Goal: Transaction & Acquisition: Register for event/course

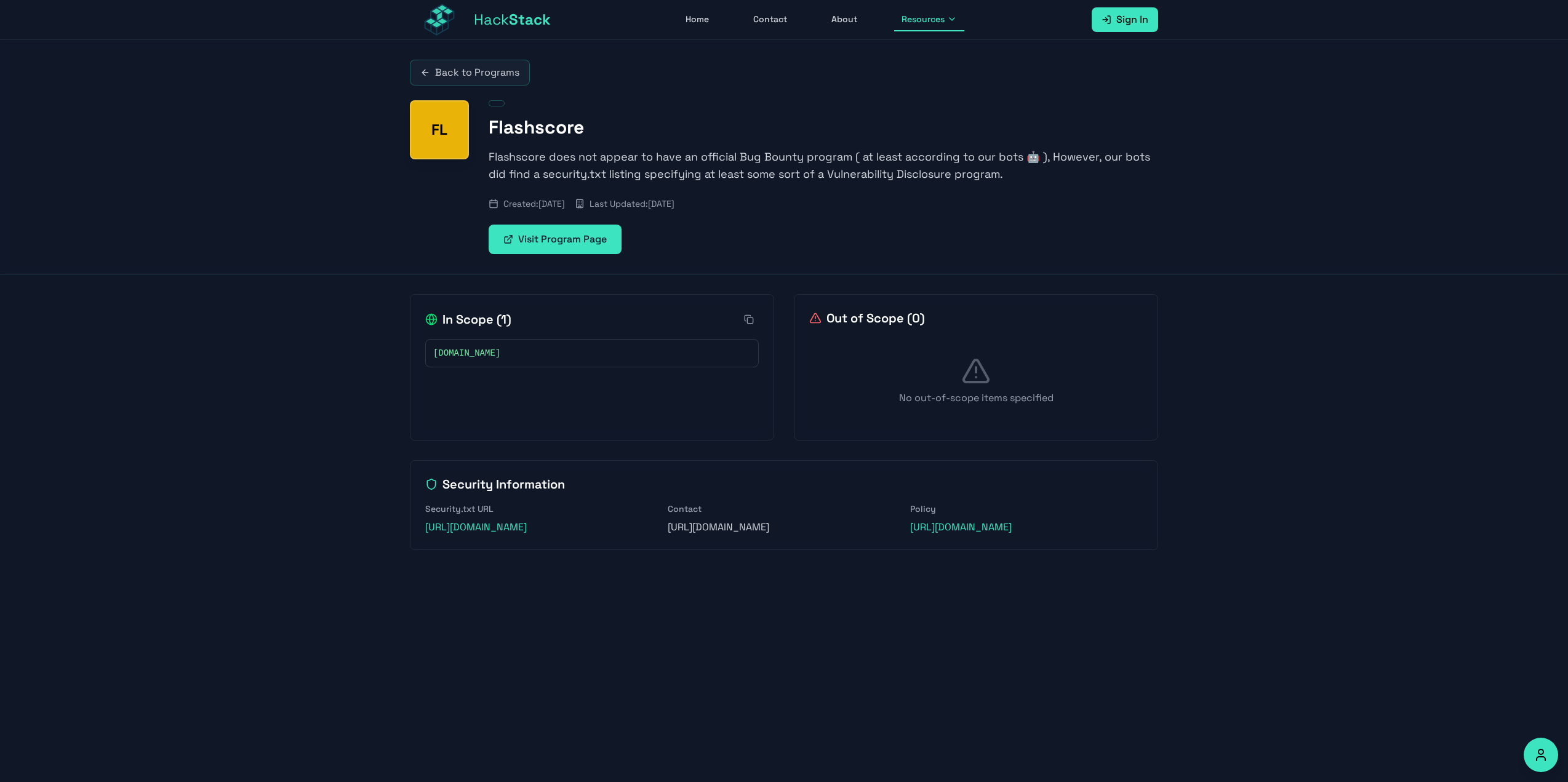
click at [574, 241] on link "Visit Program Page" at bounding box center [555, 239] width 133 height 29
click at [490, 79] on link "Back to Programs" at bounding box center [470, 72] width 120 height 26
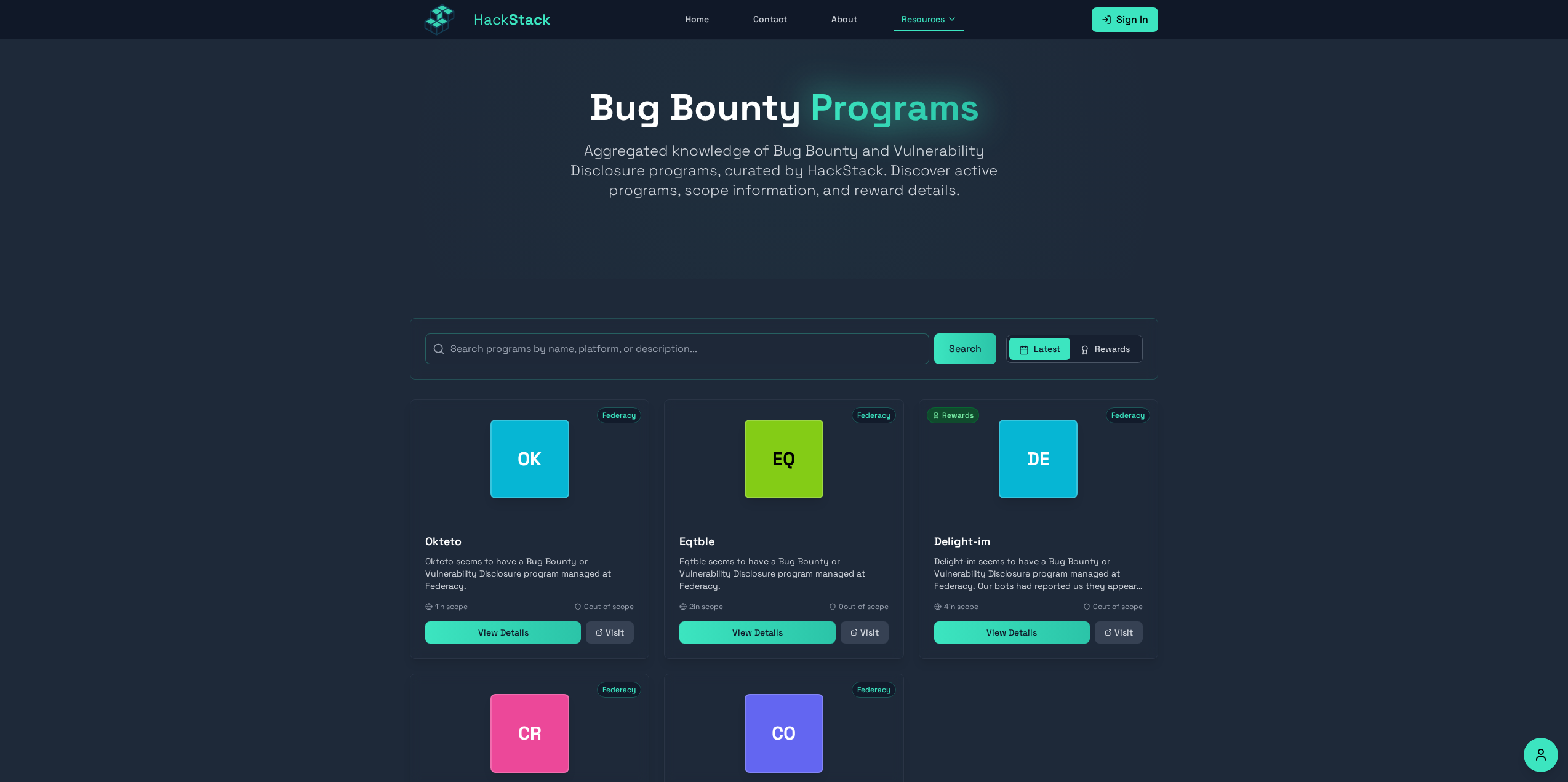
click at [1149, 17] on link "Sign In" at bounding box center [1124, 20] width 67 height 25
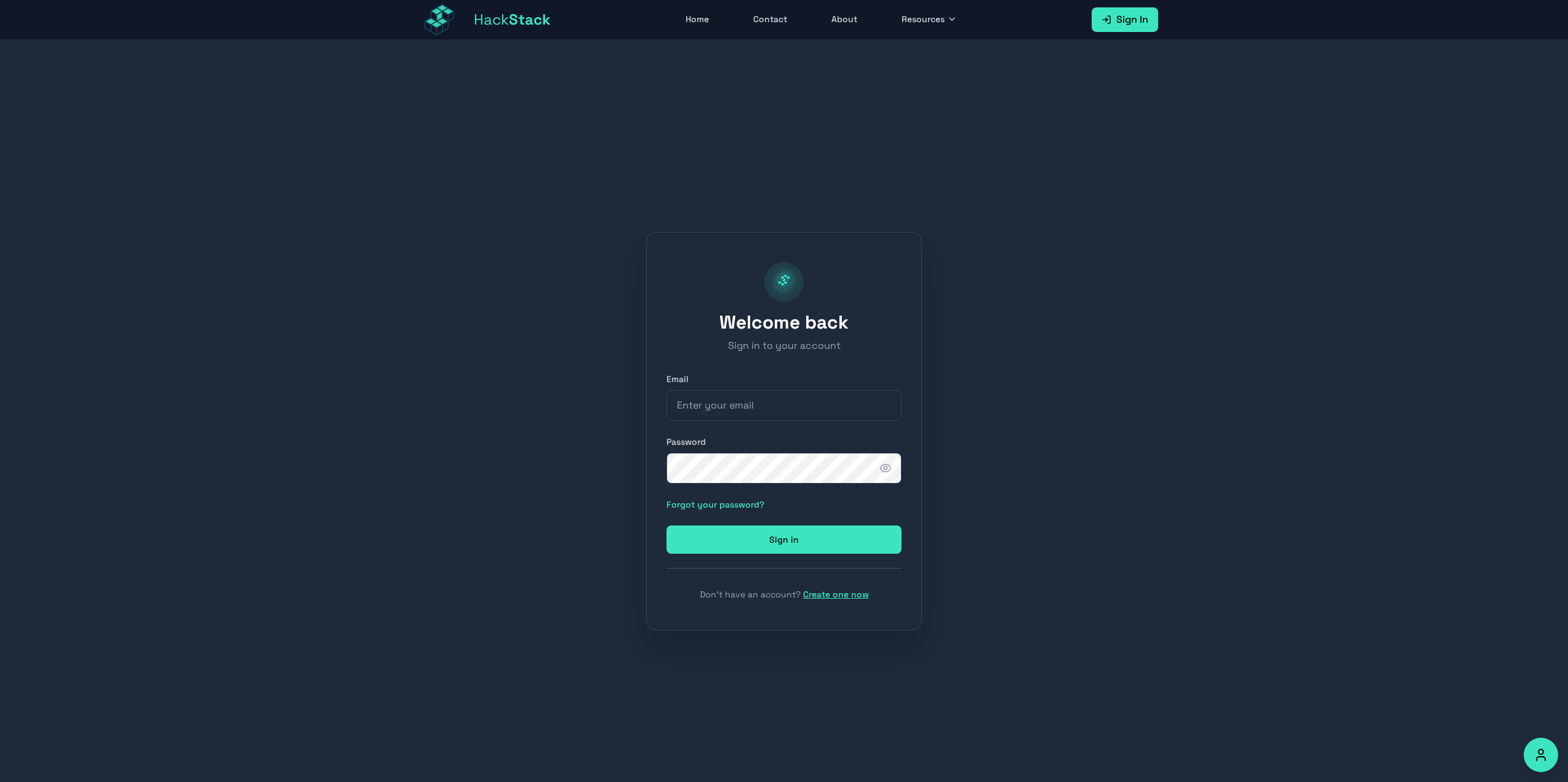
click at [712, 33] on div "Hack Stack Home Contact About Resources Sign In Open main menu" at bounding box center [784, 20] width 748 height 39
click at [764, 15] on link "Contact" at bounding box center [770, 20] width 49 height 23
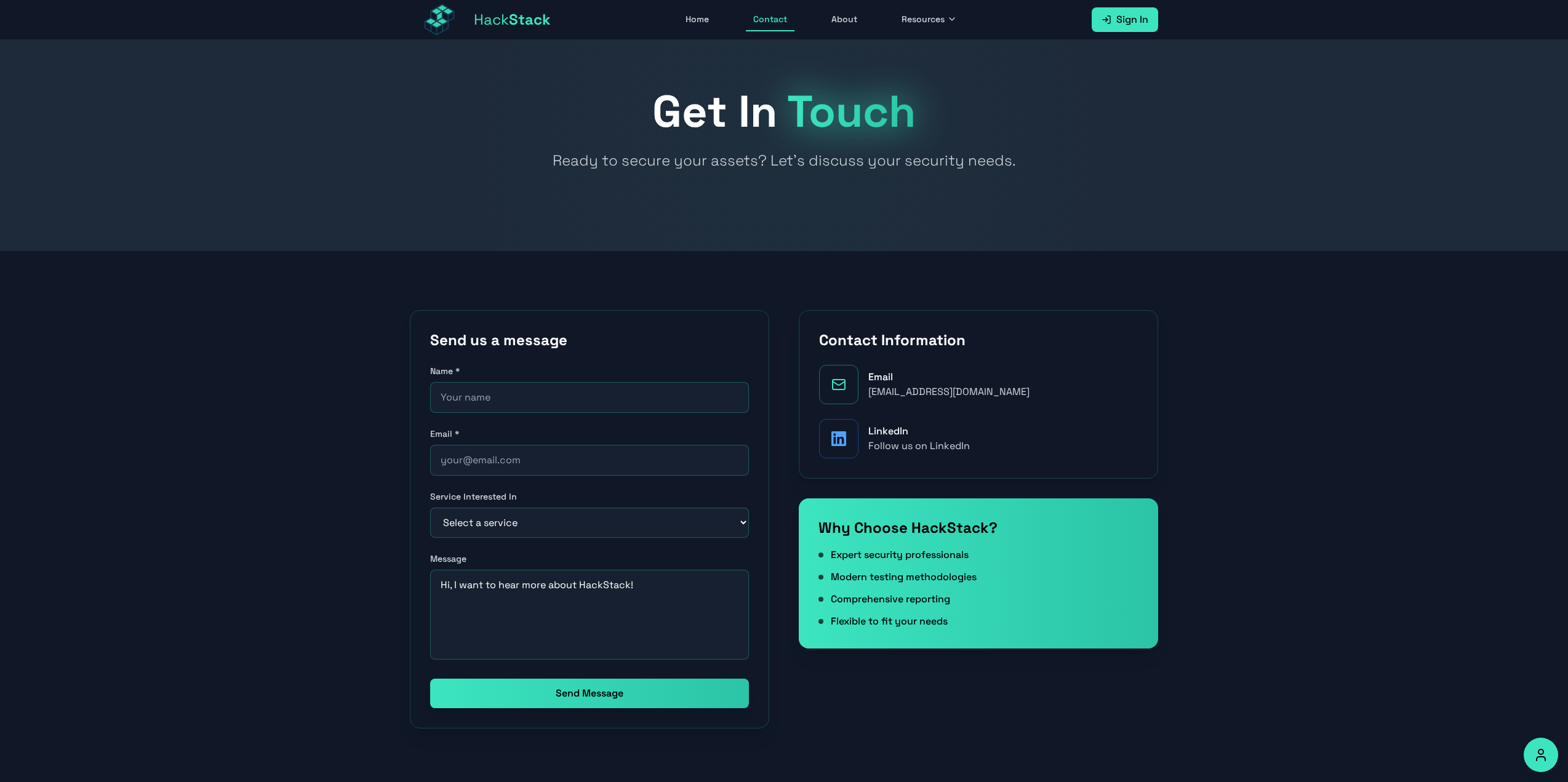
click at [841, 33] on div "Hack Stack Home Contact About Resources Sign In Open main menu" at bounding box center [784, 20] width 748 height 39
click at [847, 26] on link "About" at bounding box center [844, 20] width 41 height 23
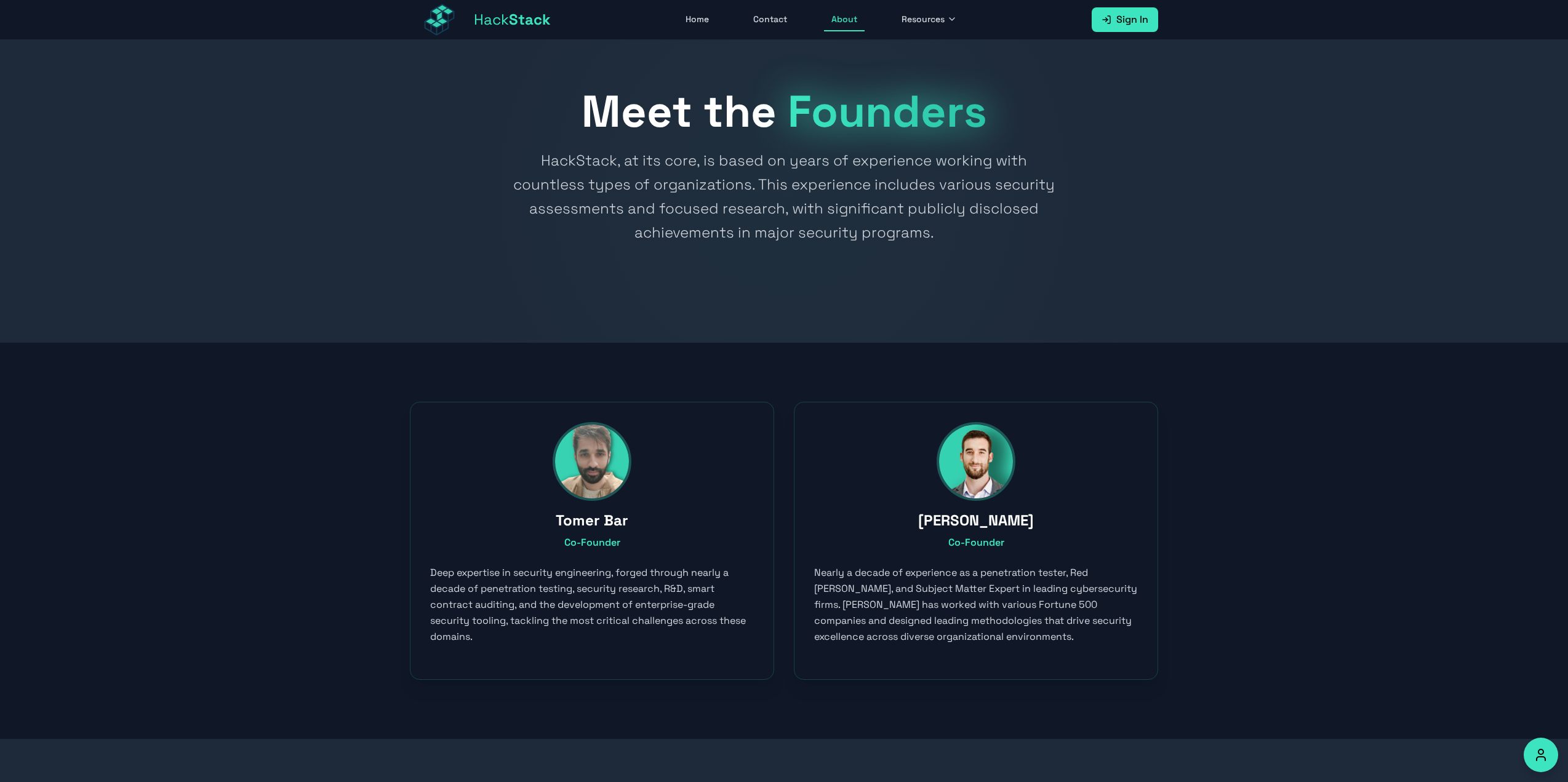
click at [933, 23] on span "Resources" at bounding box center [923, 20] width 44 height 12
click at [930, 99] on link "Bug Bounty Programs" at bounding box center [963, 105] width 137 height 27
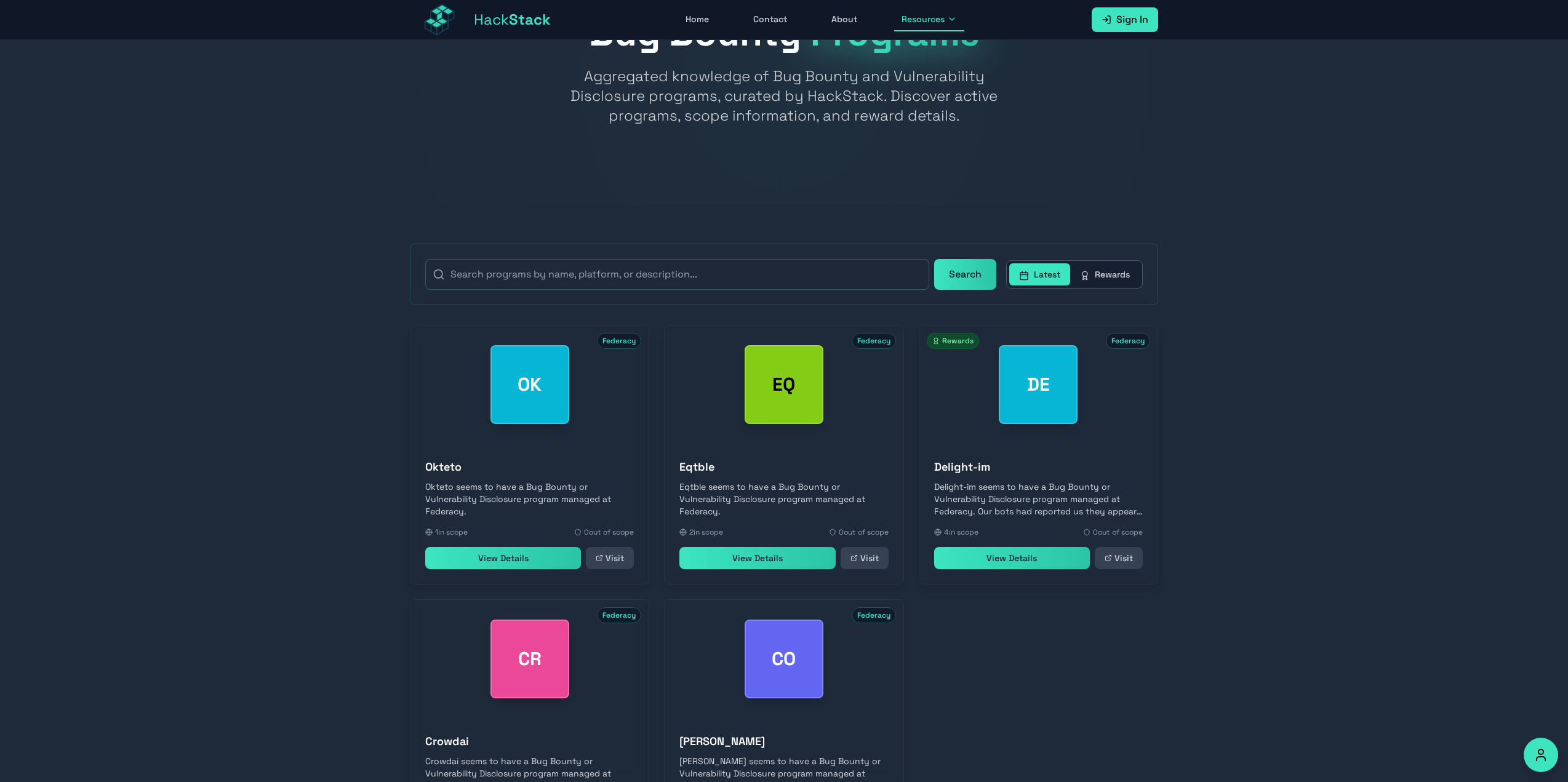
scroll to position [240, 0]
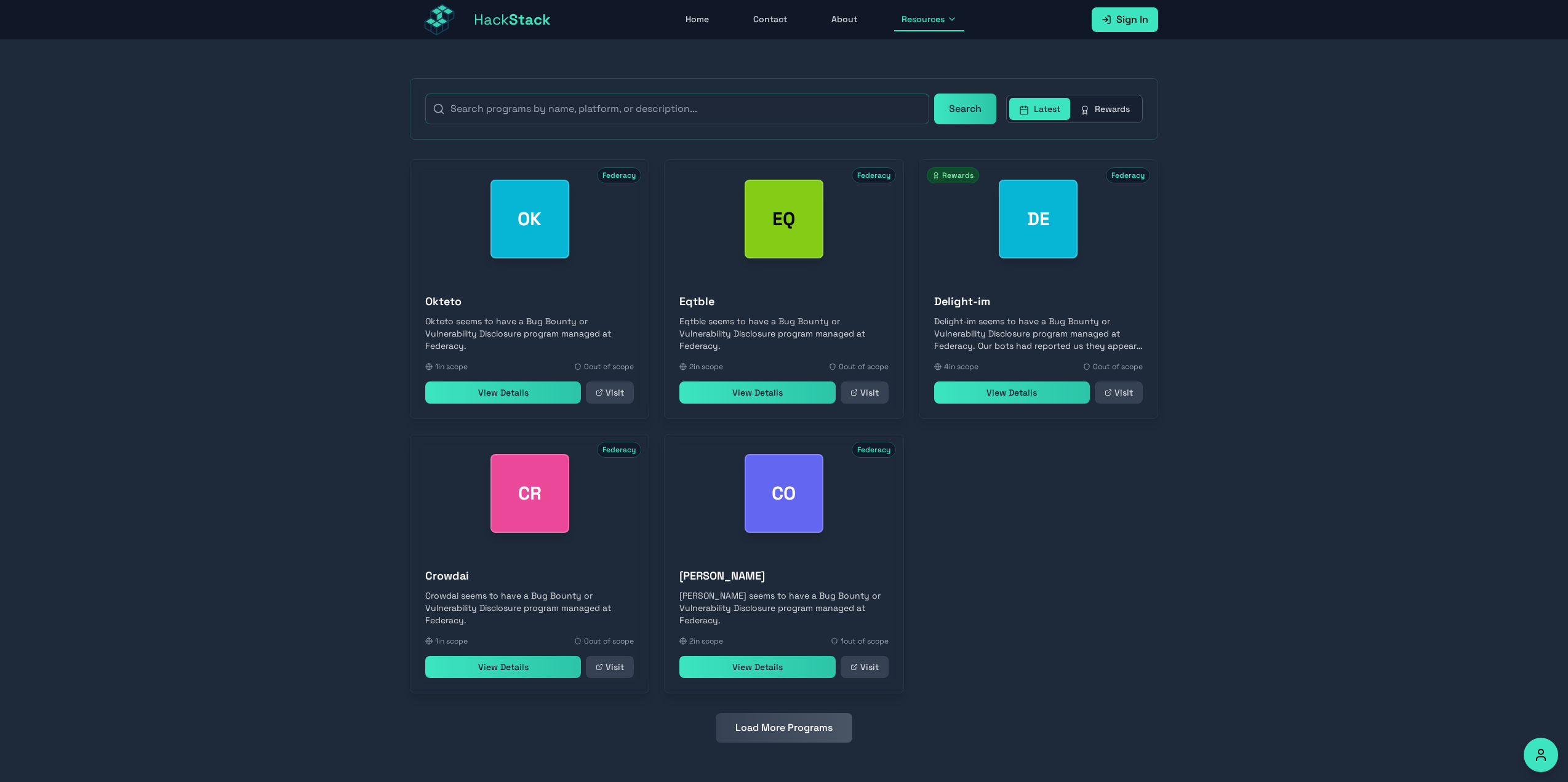
click at [764, 565] on div "[PERSON_NAME] [PERSON_NAME] seems to have a Bug Bounty or Vulnerability Disclos…" at bounding box center [783, 622] width 238 height 140
click at [708, 576] on h3 "[PERSON_NAME]" at bounding box center [783, 575] width 209 height 17
click at [827, 720] on button "Load More Programs" at bounding box center [784, 727] width 137 height 29
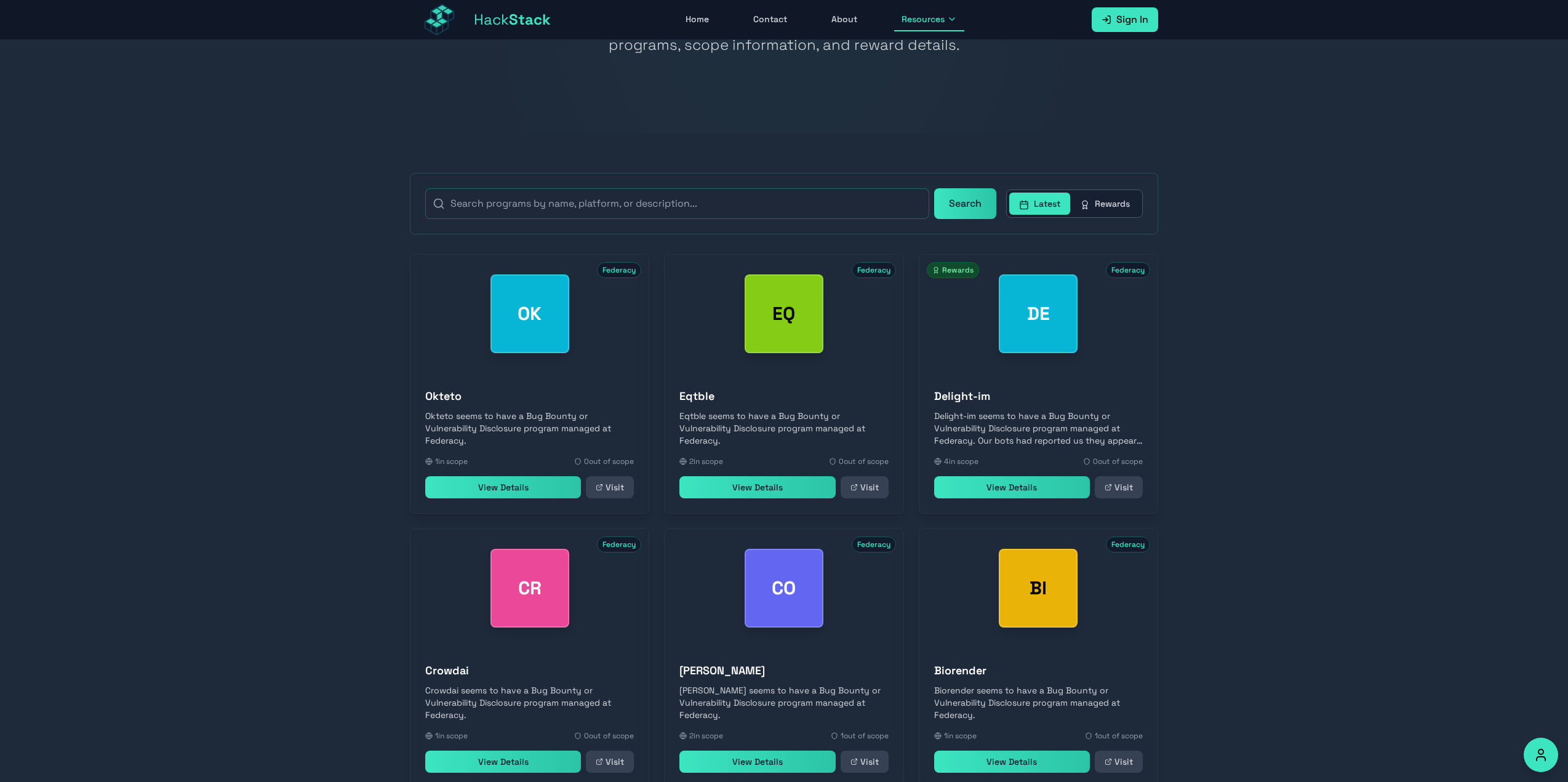
scroll to position [0, 0]
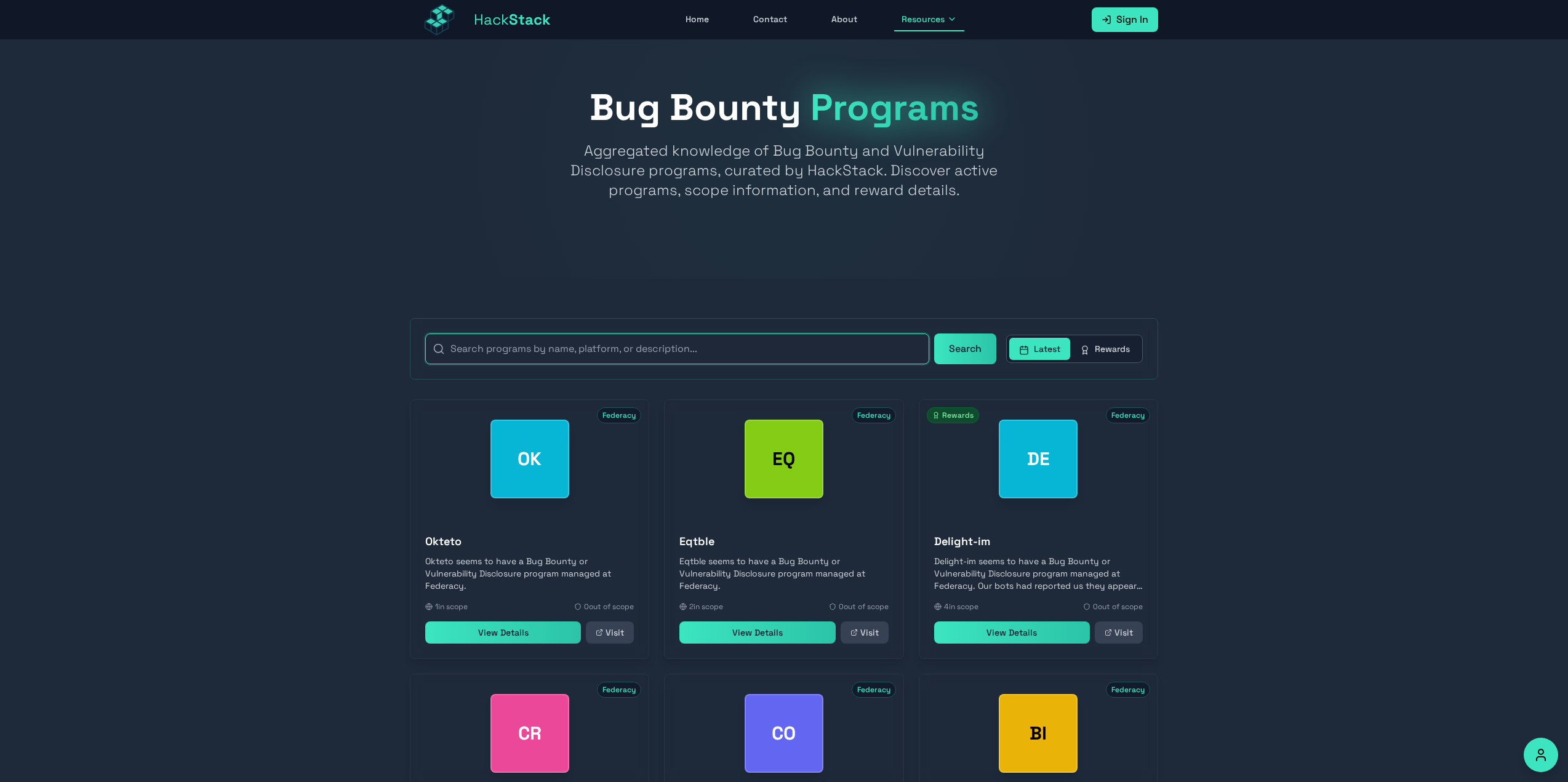
click at [578, 353] on input "text" at bounding box center [677, 349] width 504 height 31
click at [934, 334] on button "Search" at bounding box center [965, 349] width 62 height 31
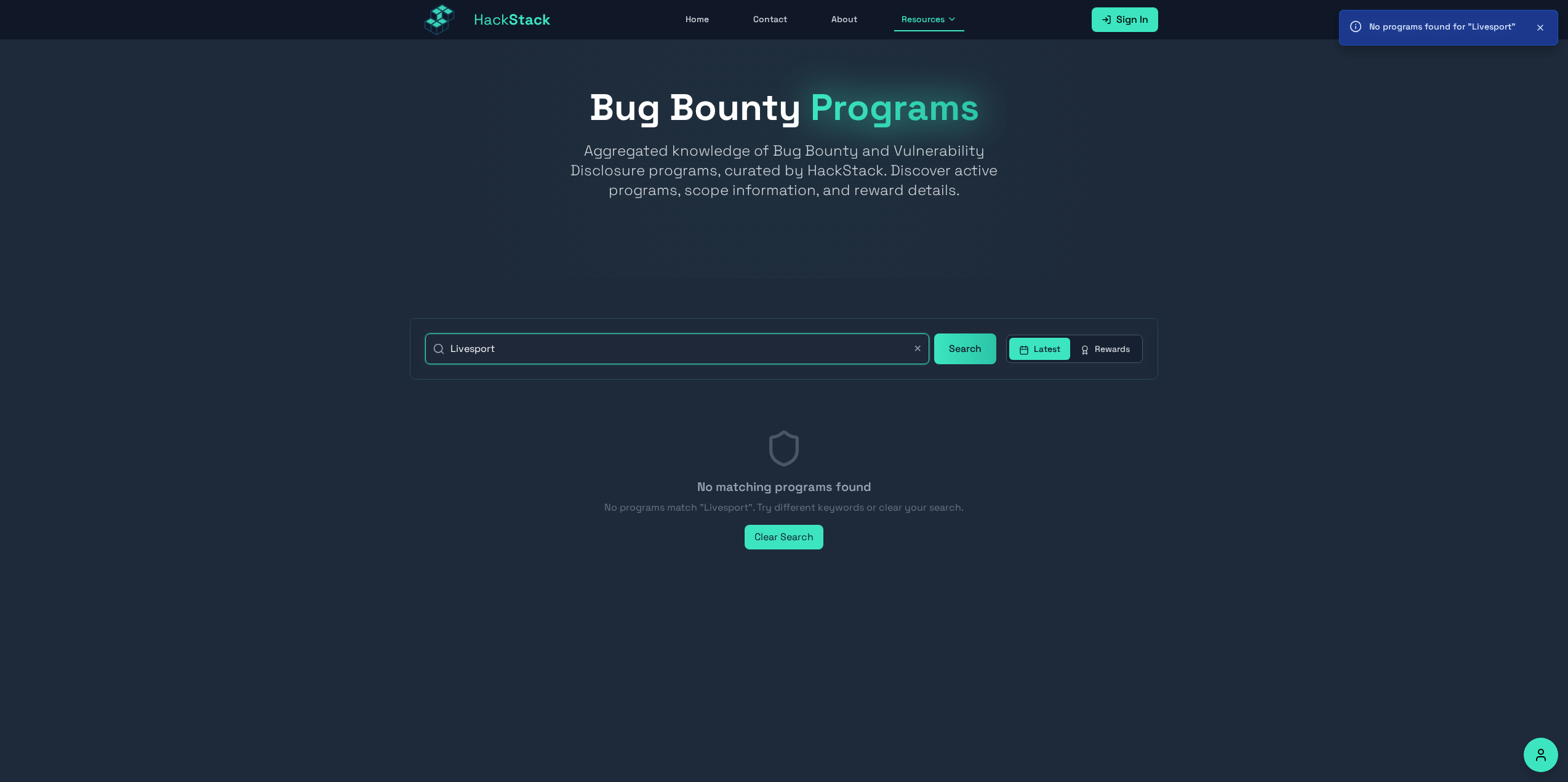
drag, startPoint x: 534, startPoint y: 350, endPoint x: 428, endPoint y: 350, distance: 106.0
click at [428, 350] on input "Livesport" at bounding box center [677, 349] width 504 height 31
type input "Flashscore"
click at [934, 334] on button "Search" at bounding box center [965, 349] width 62 height 31
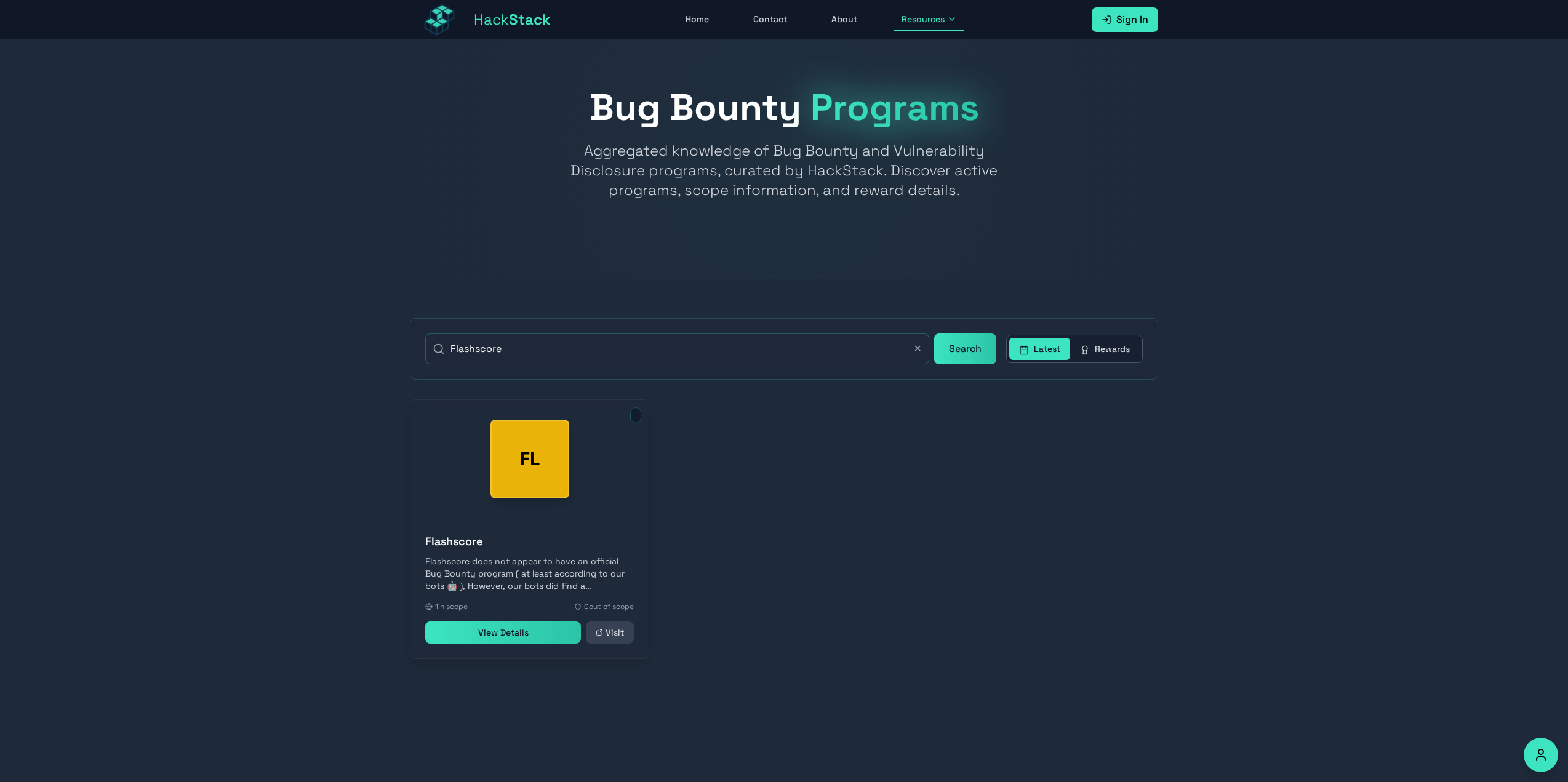
click at [637, 415] on span at bounding box center [636, 415] width 11 height 16
click at [640, 412] on span at bounding box center [636, 415] width 11 height 16
click at [535, 640] on link "View Details" at bounding box center [503, 632] width 155 height 22
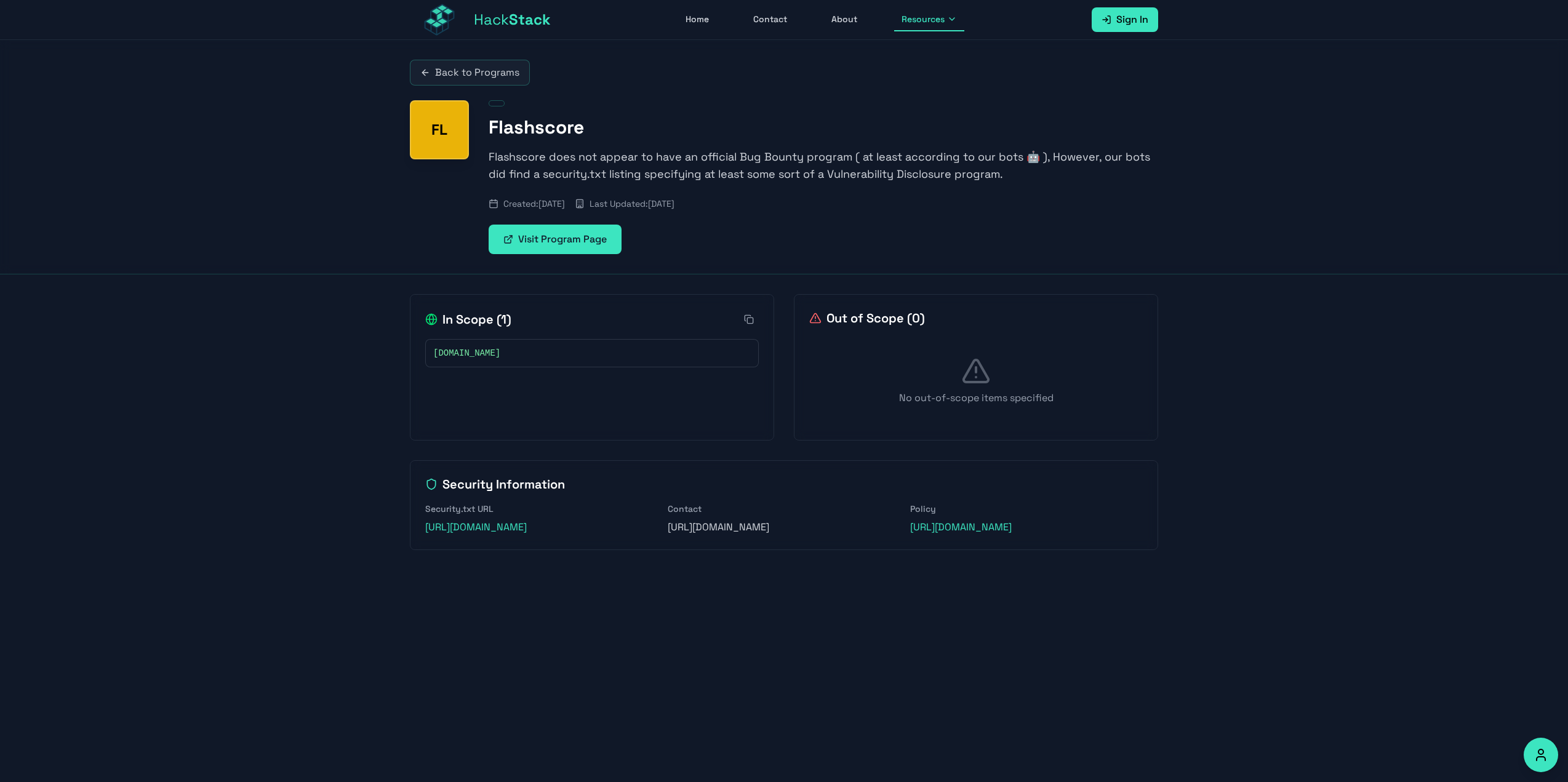
click at [1137, 26] on span "Sign In" at bounding box center [1132, 20] width 32 height 15
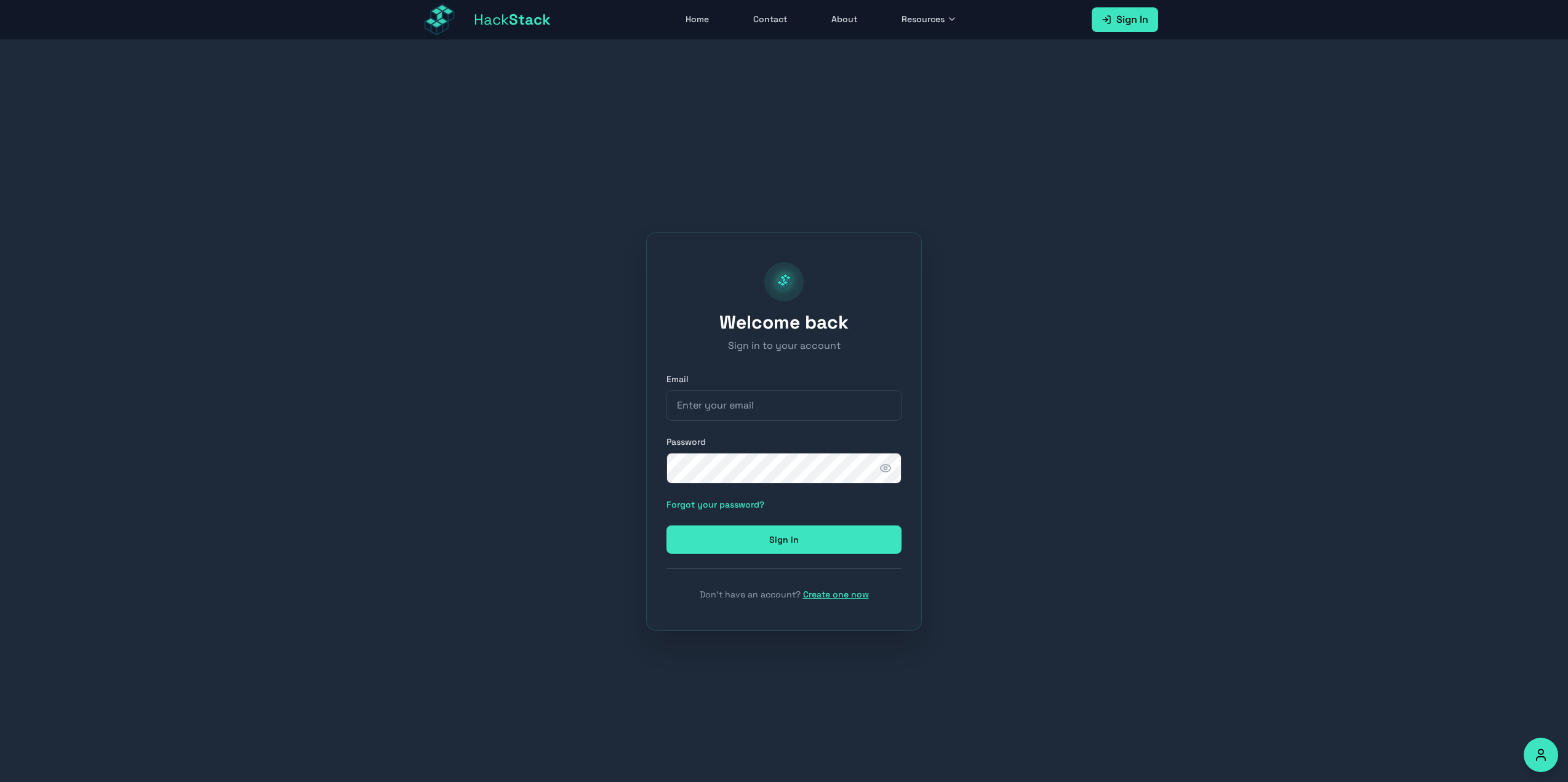
click at [811, 596] on link "Create one now" at bounding box center [835, 594] width 66 height 11
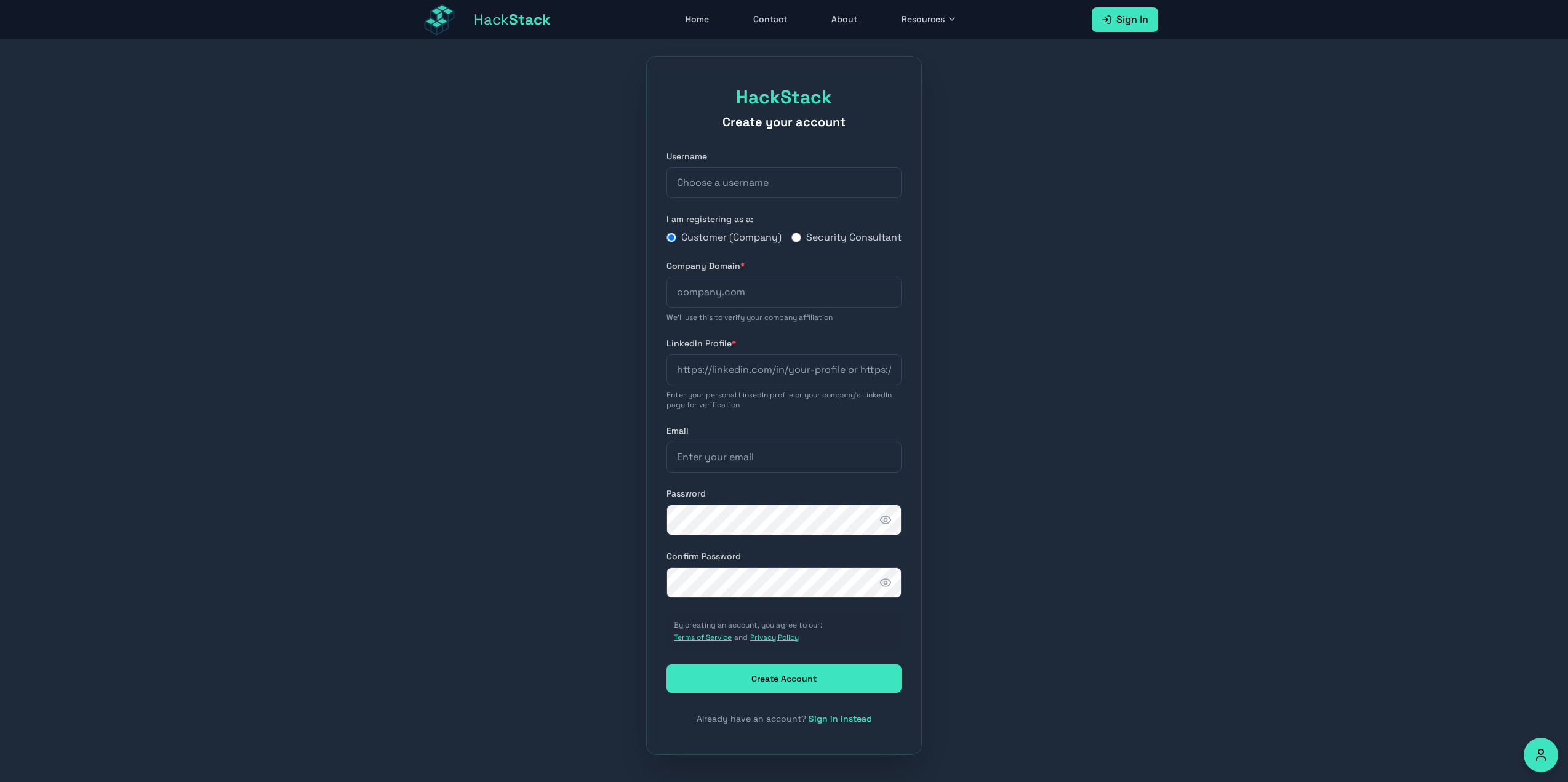
scroll to position [40, 0]
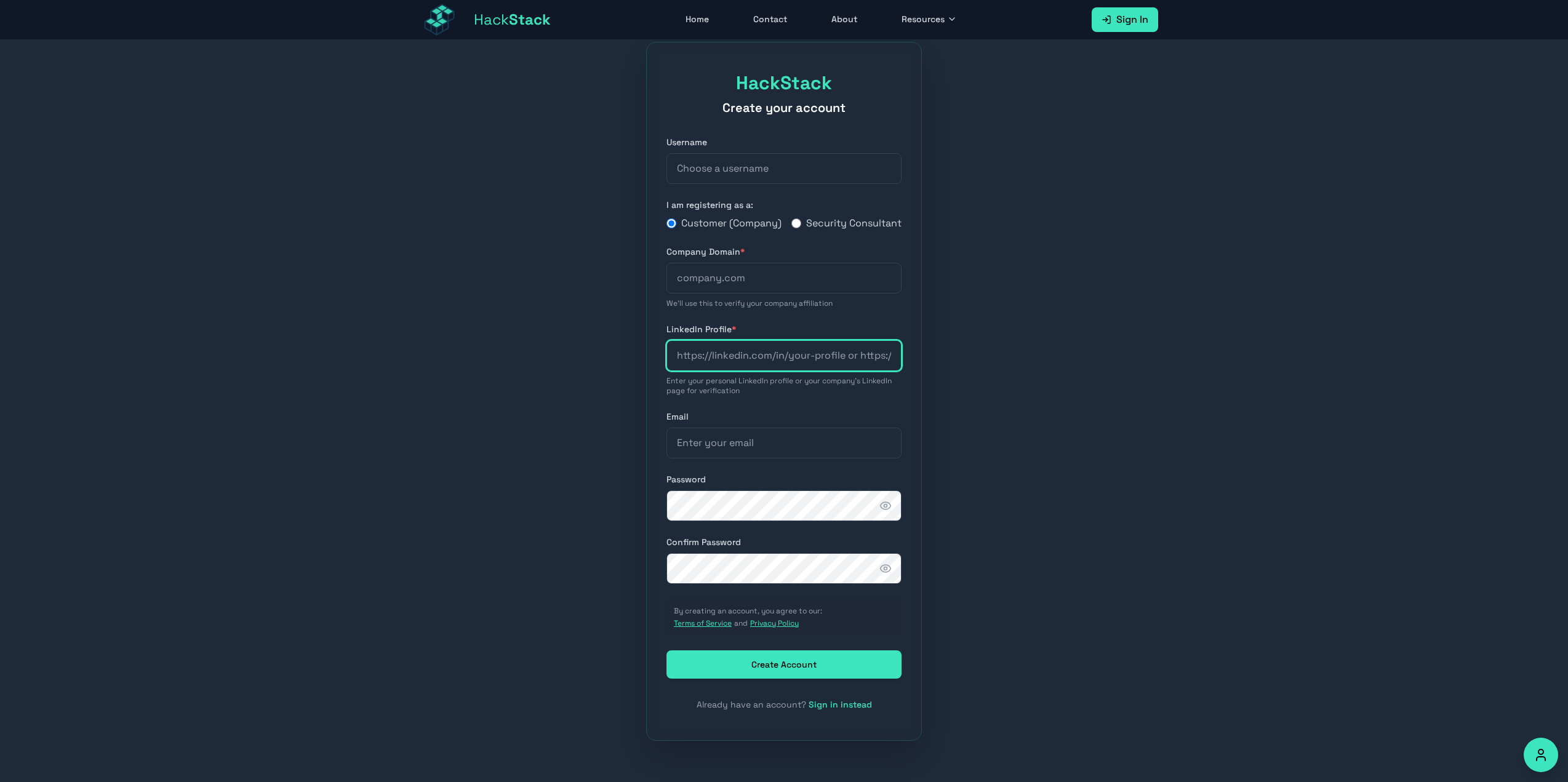
click at [802, 356] on input "url" at bounding box center [784, 355] width 235 height 31
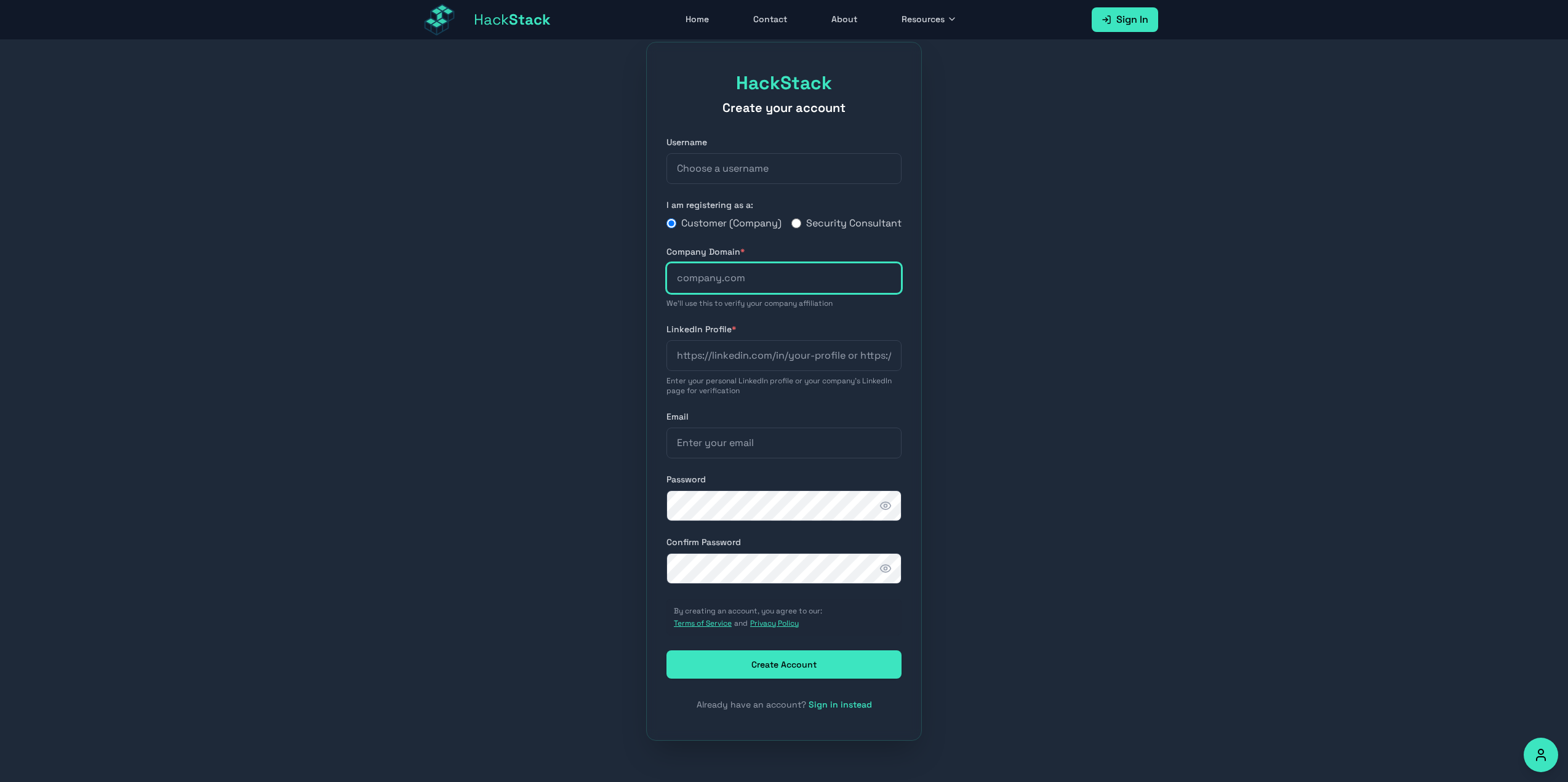
click at [772, 283] on input "text" at bounding box center [784, 278] width 235 height 31
